Goal: Find specific page/section: Find specific page/section

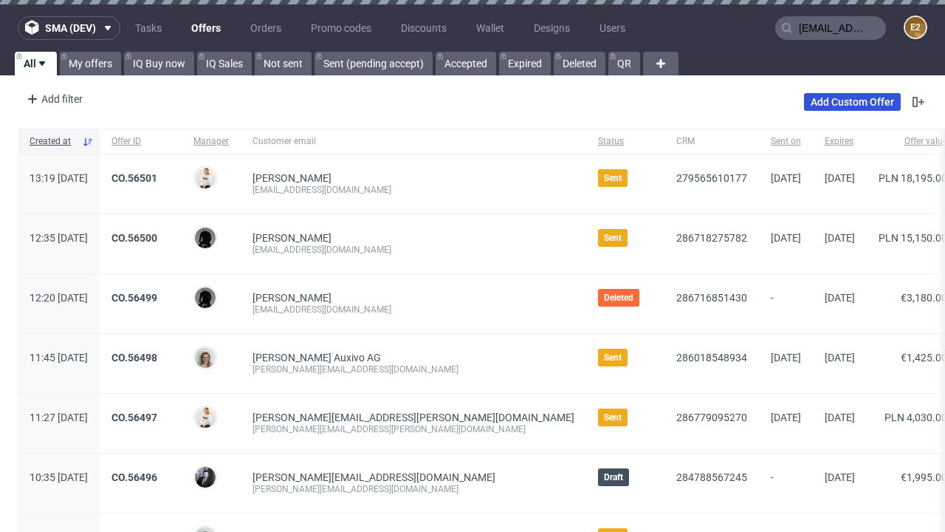
type input "[EMAIL_ADDRESS][DOMAIN_NAME]"
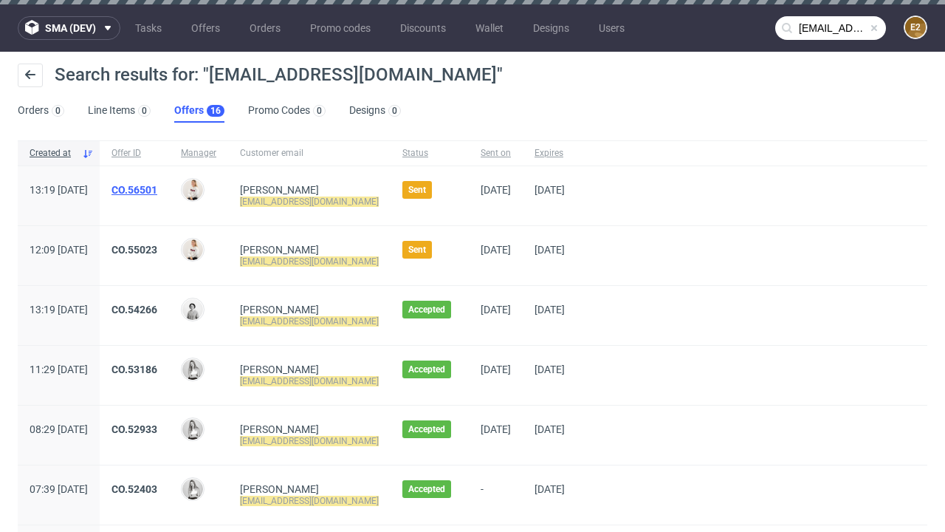
click at [199, 111] on link "Offers 16" at bounding box center [199, 111] width 50 height 24
click at [157, 190] on link "CO.56501" at bounding box center [135, 190] width 46 height 12
